Goal: Task Accomplishment & Management: Use online tool/utility

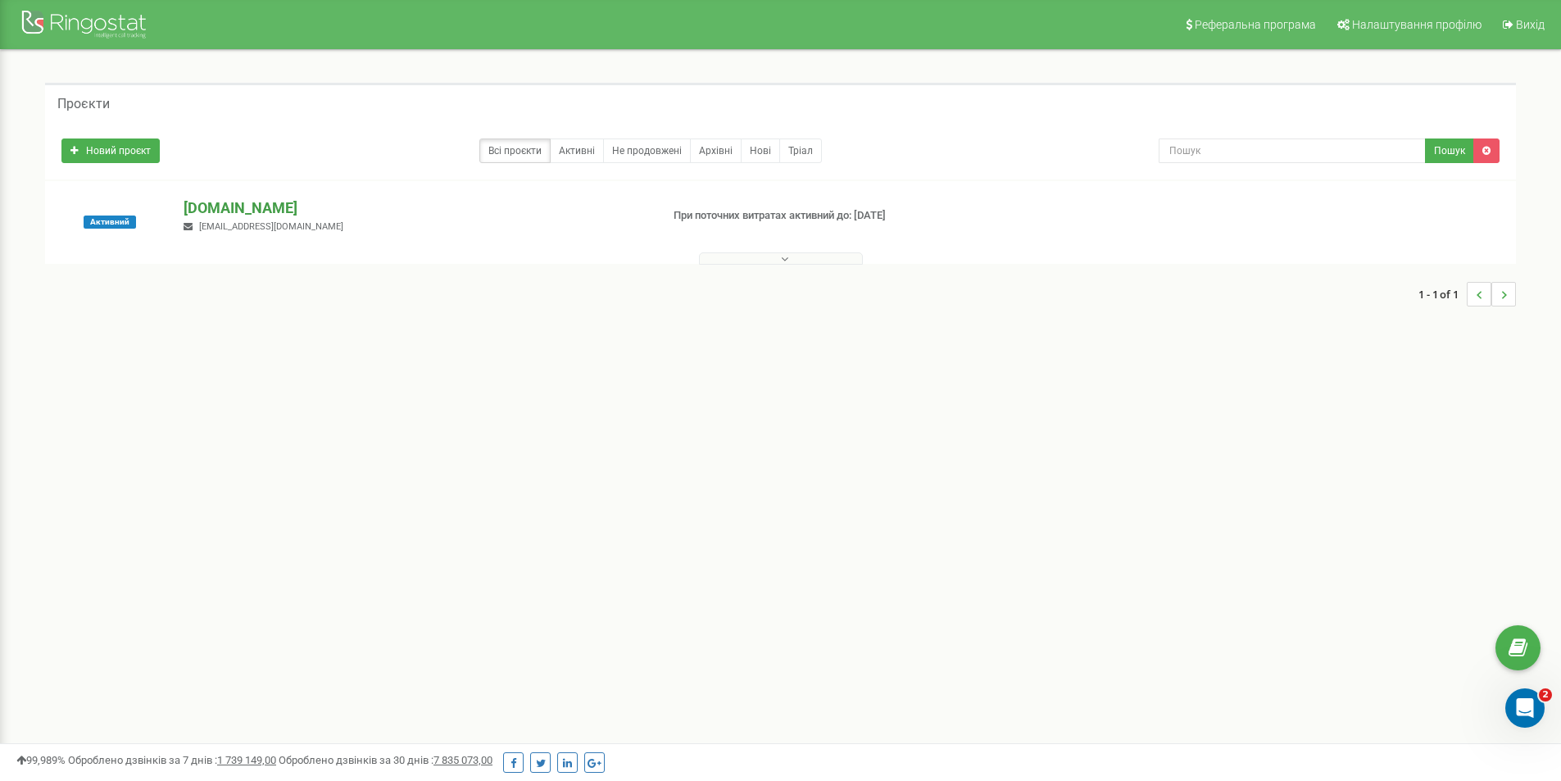
click at [238, 197] on p "[DOMAIN_NAME]" at bounding box center [415, 207] width 463 height 21
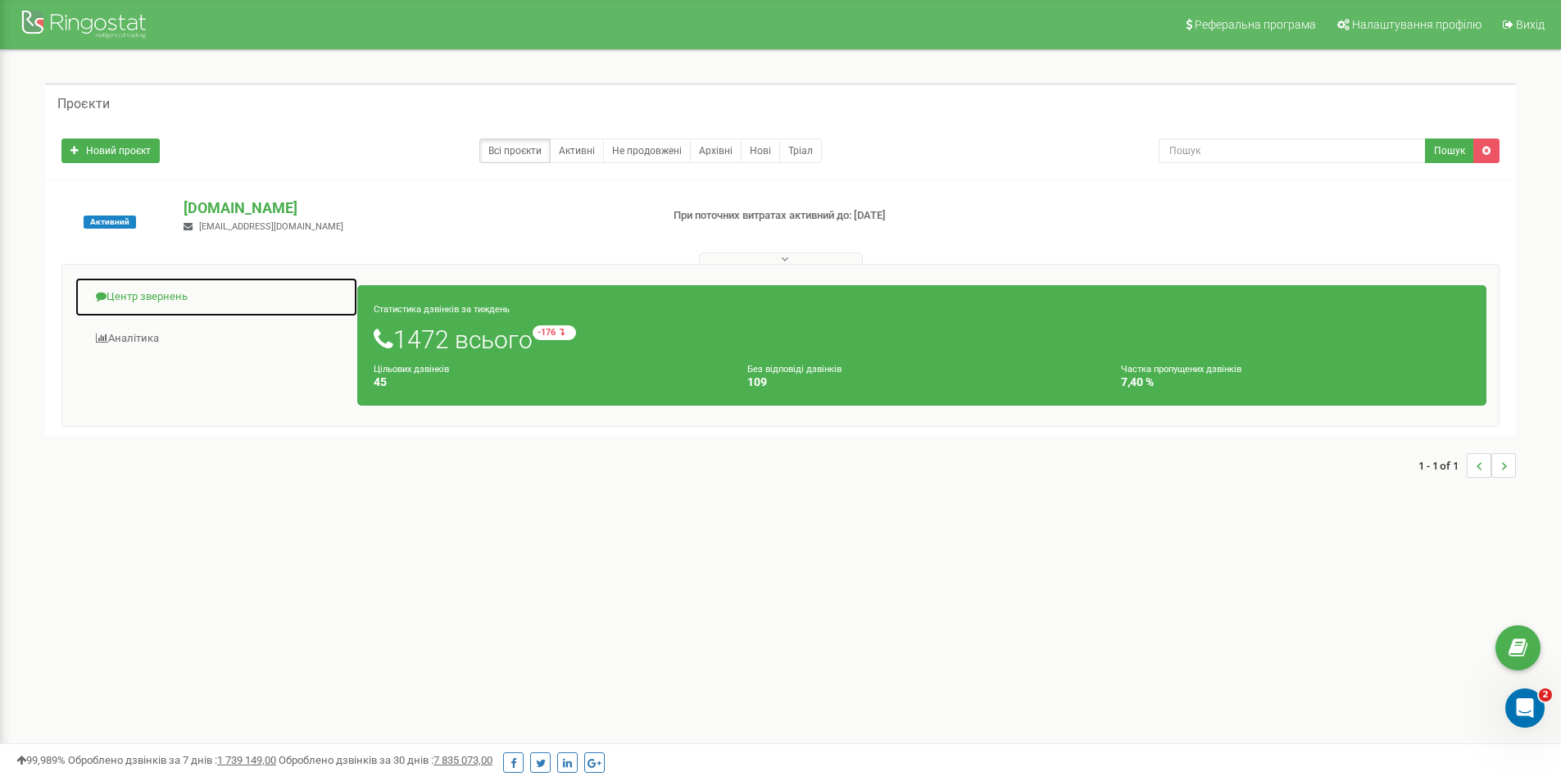
click at [184, 292] on link "Центр звернень" at bounding box center [216, 297] width 283 height 40
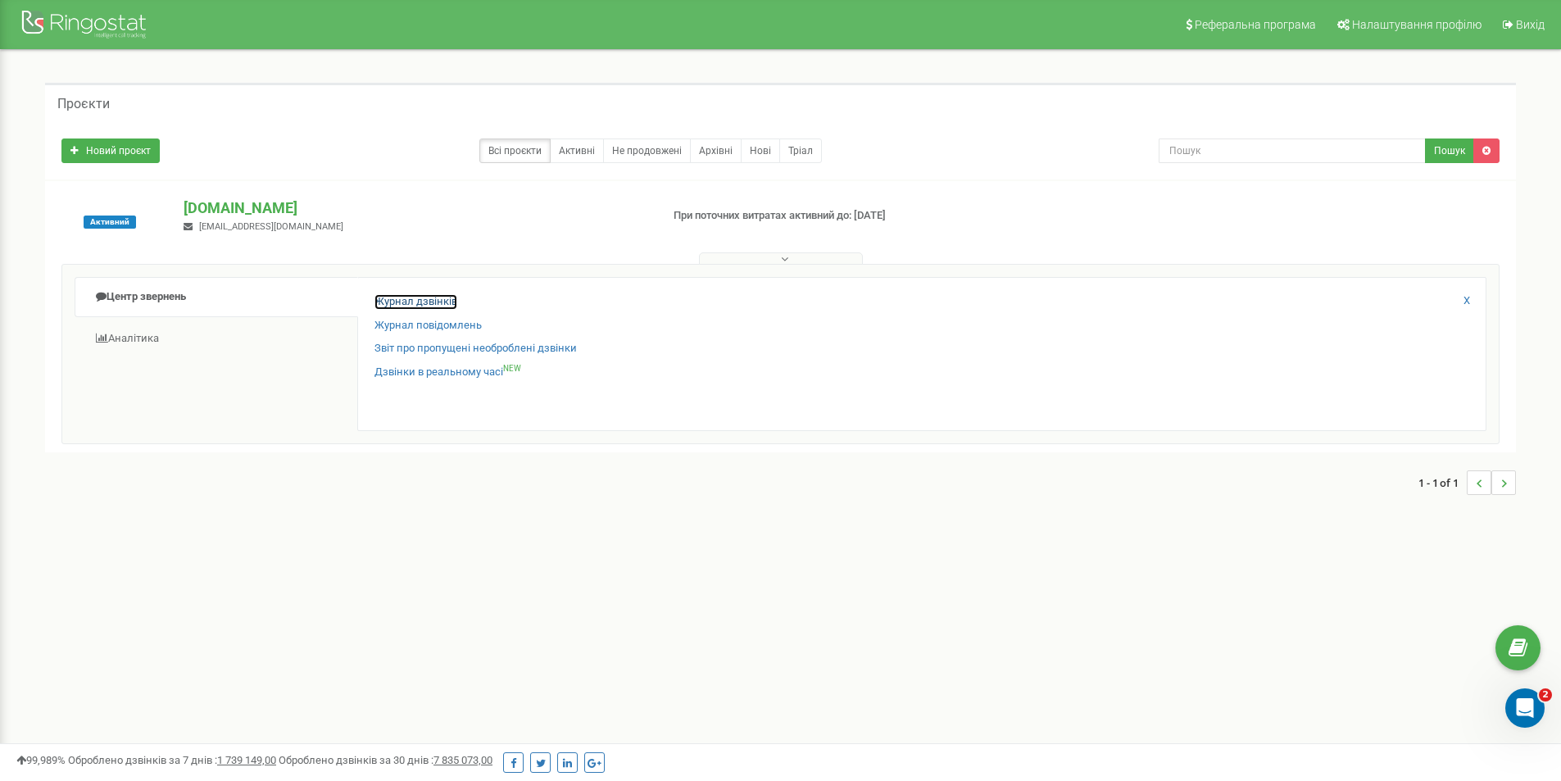
click at [389, 305] on link "Журнал дзвінків" at bounding box center [415, 302] width 83 height 16
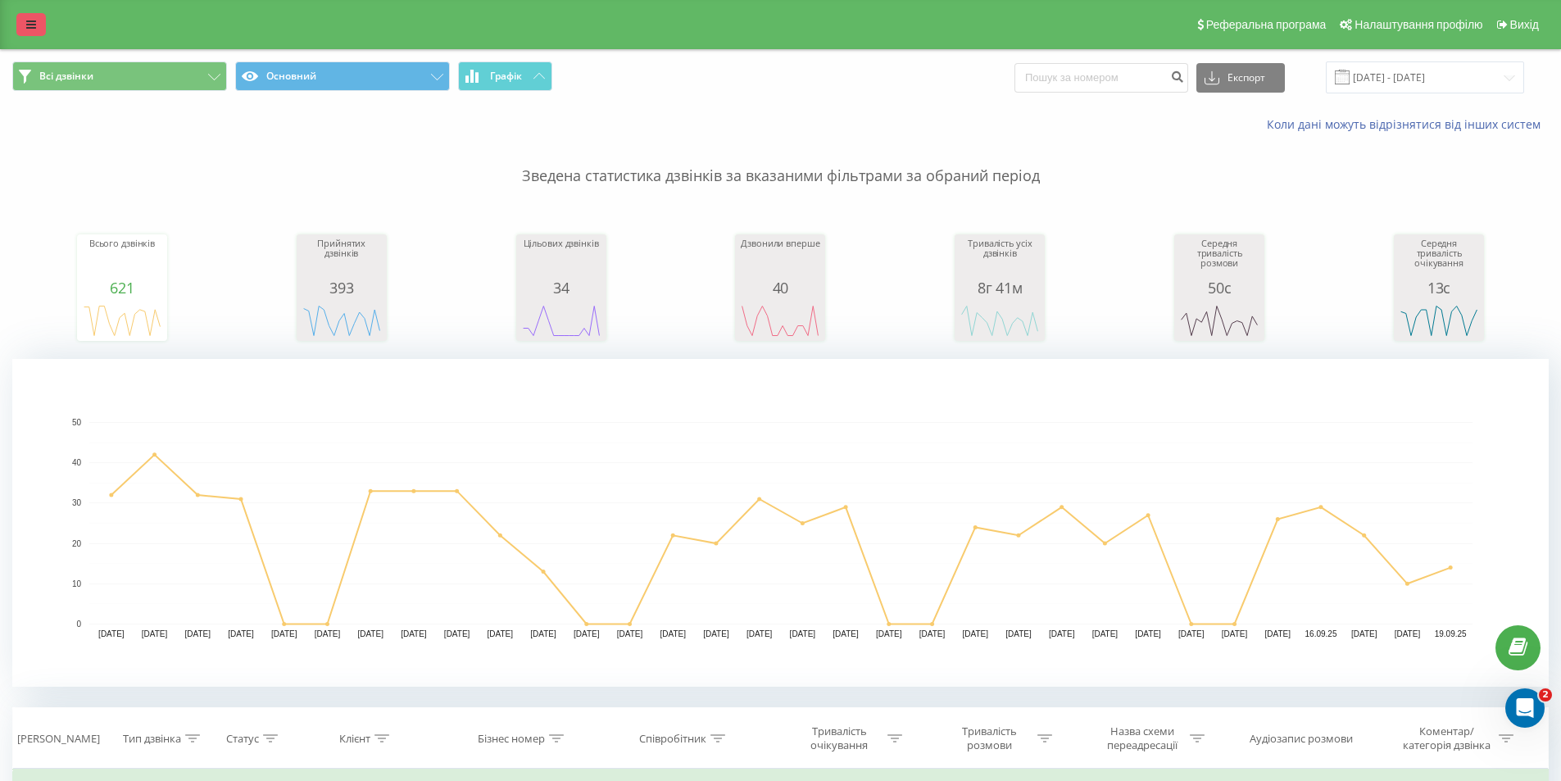
click at [37, 27] on link at bounding box center [30, 24] width 29 height 23
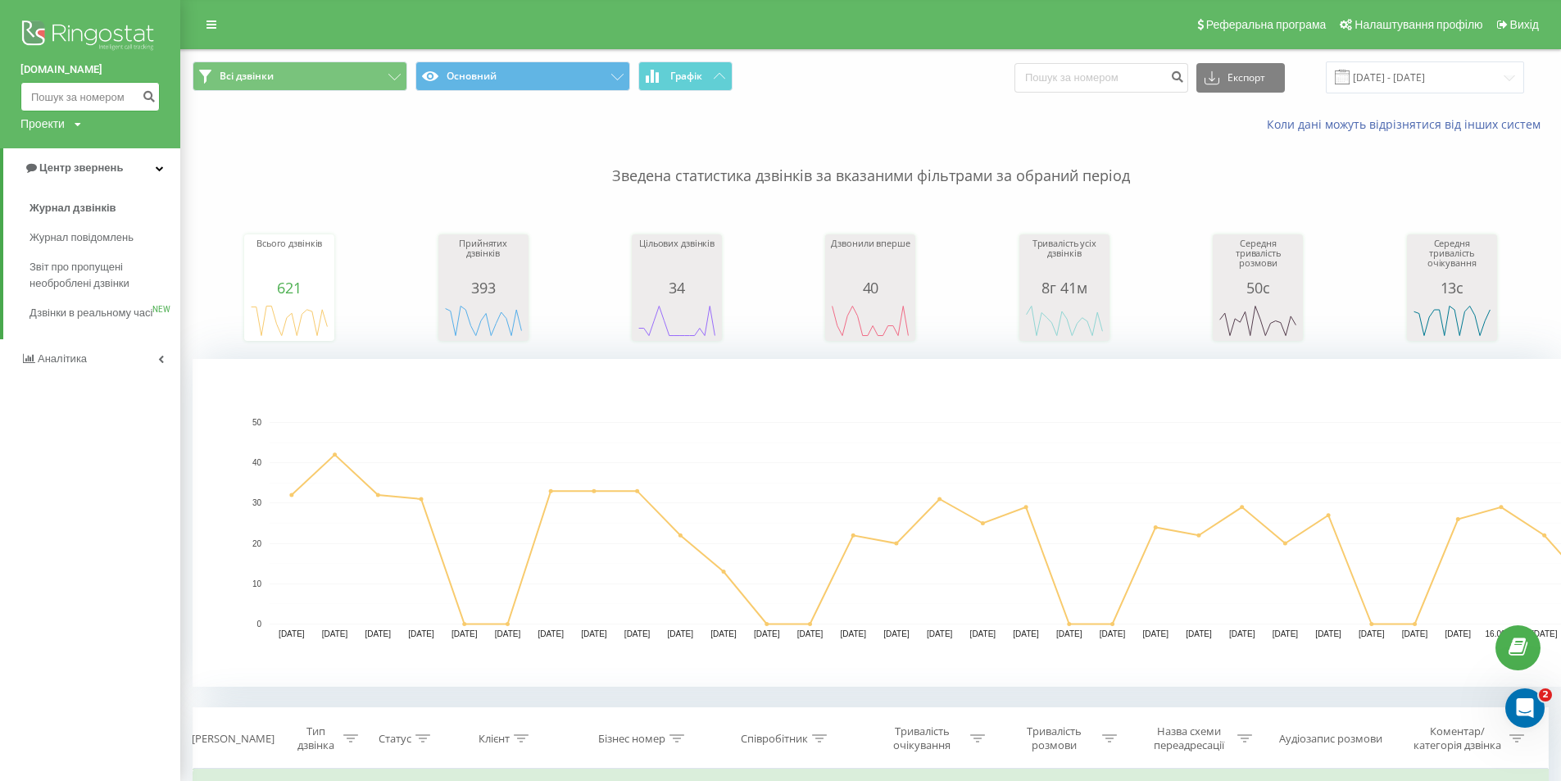
click at [65, 102] on input at bounding box center [89, 96] width 139 height 29
paste input "0999500500"
type input "0999500500"
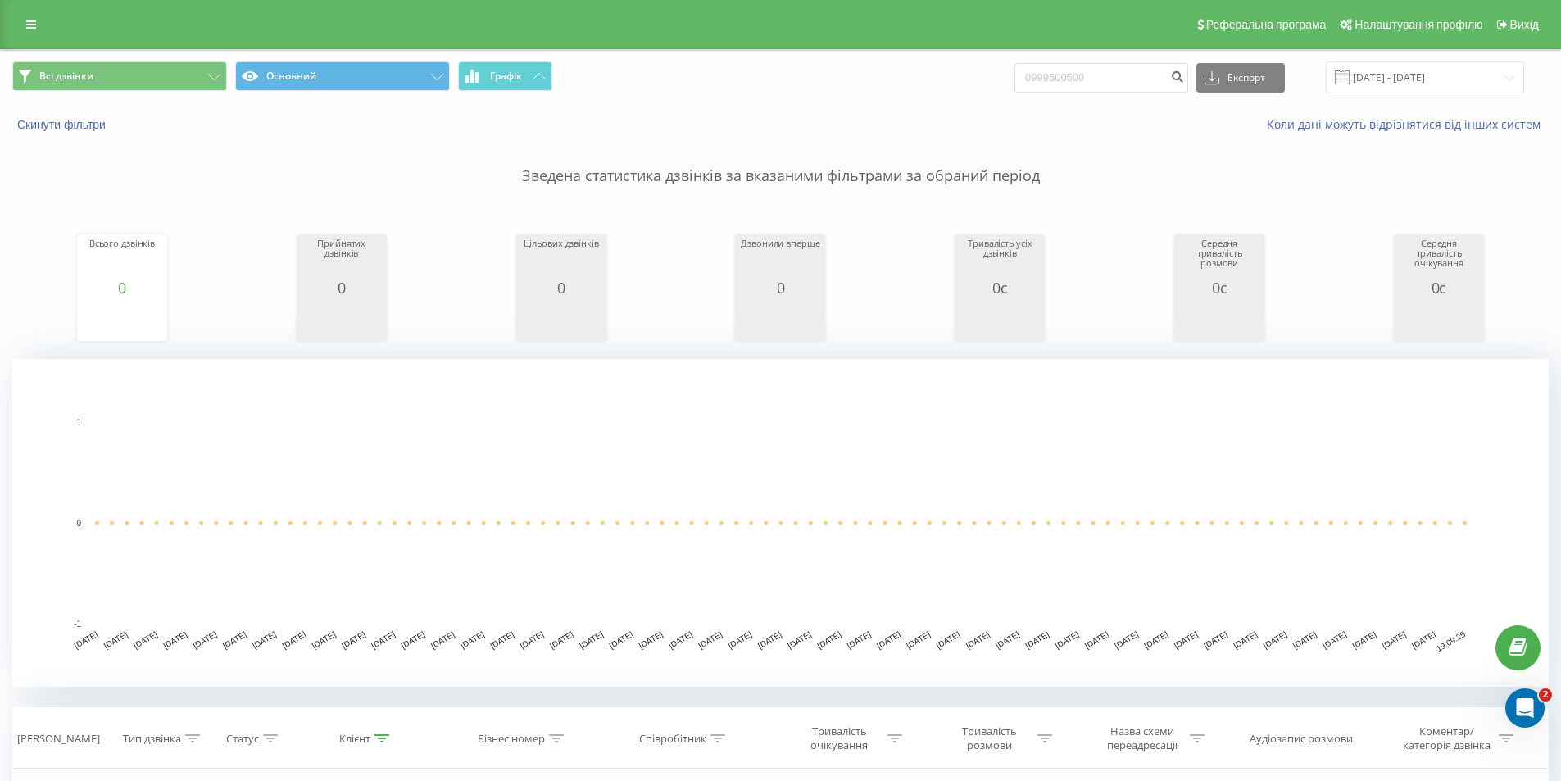
scroll to position [370, 0]
